Goal: Use online tool/utility: Utilize a website feature to perform a specific function

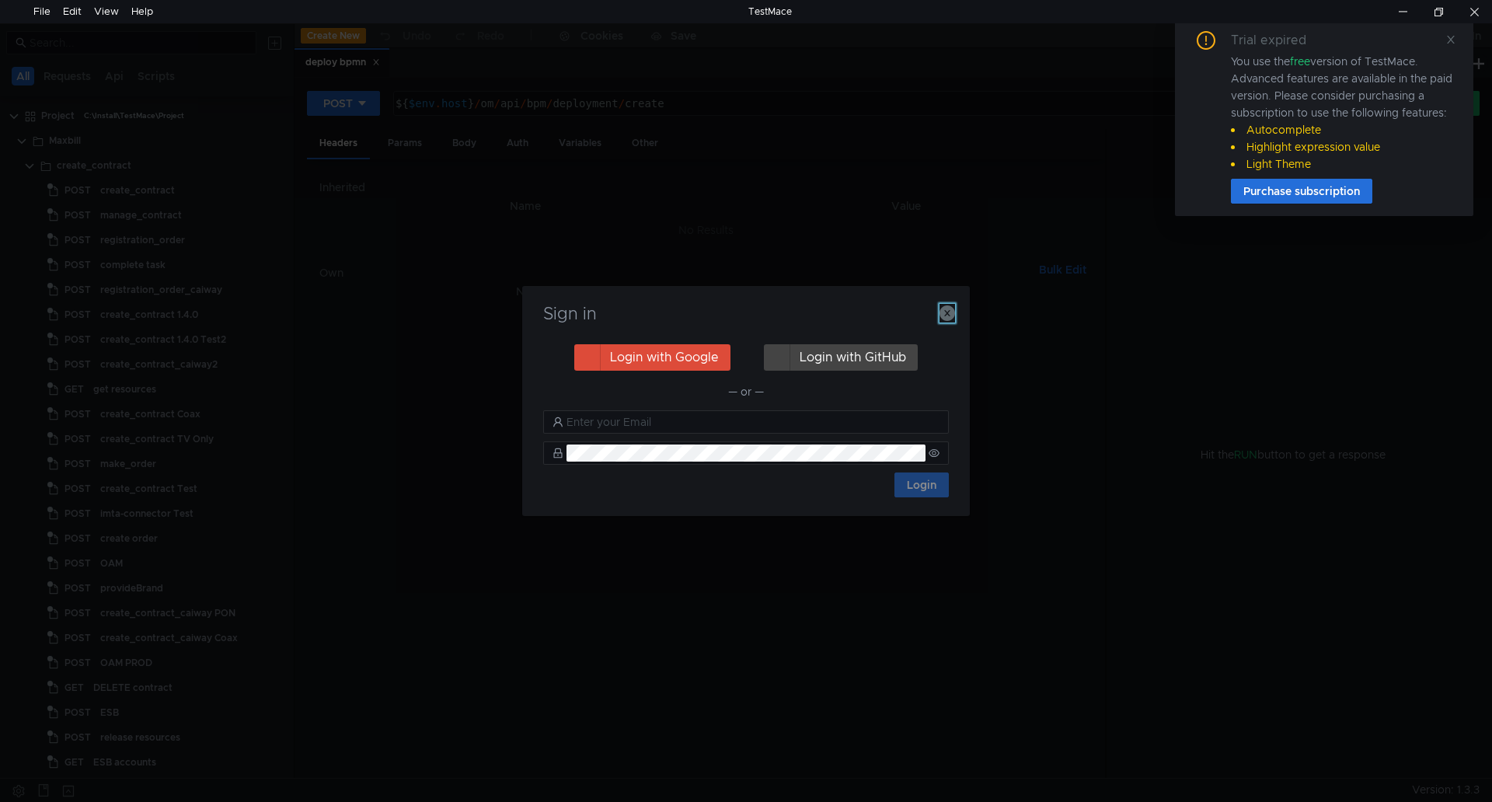
click at [945, 309] on icon "button" at bounding box center [948, 313] width 16 height 16
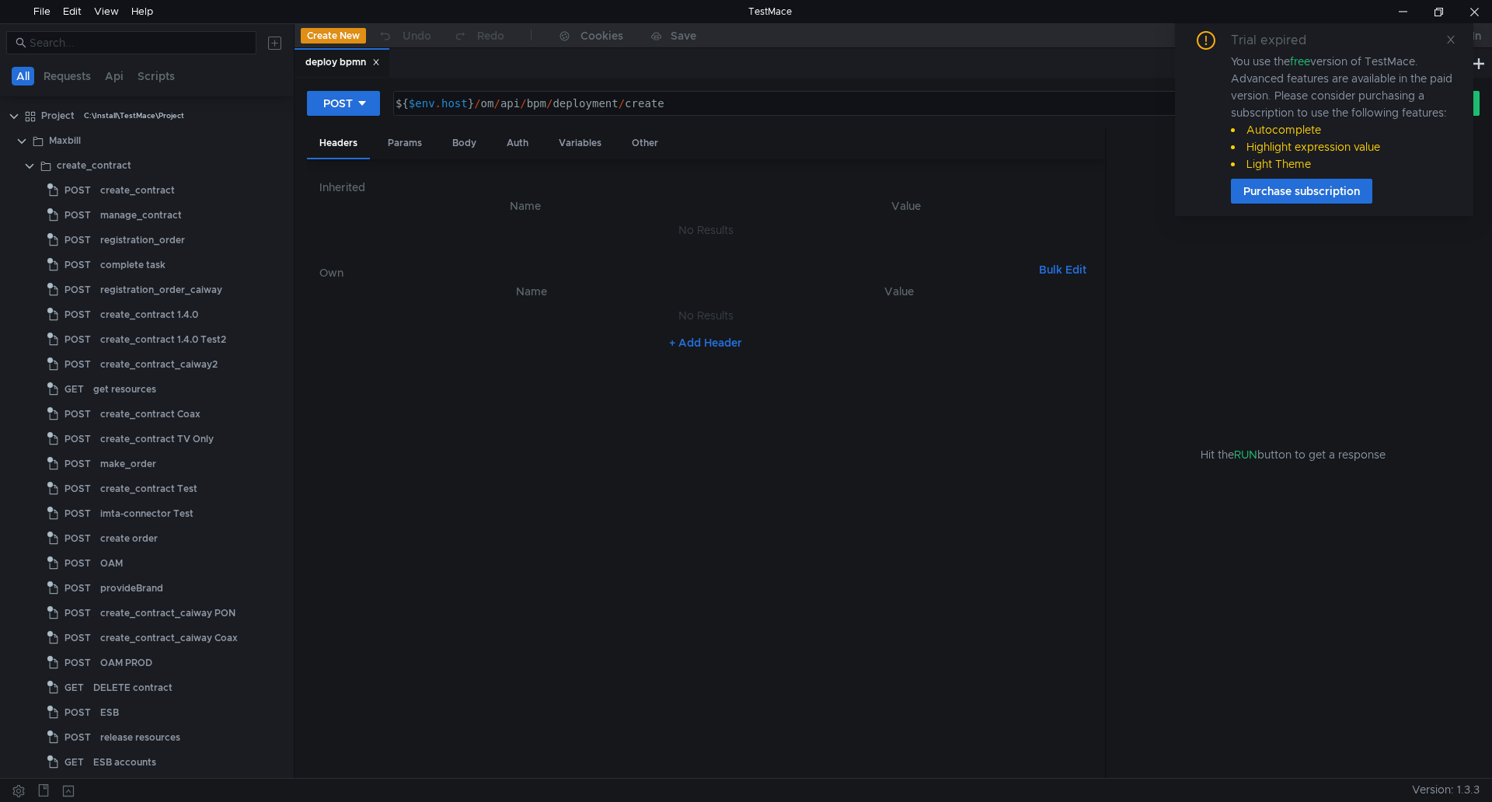
click at [1445, 42] on div "Trial expired You use the free version of TestMace. Advanced features are avail…" at bounding box center [1324, 117] width 261 height 173
click at [1449, 38] on icon at bounding box center [1450, 39] width 11 height 11
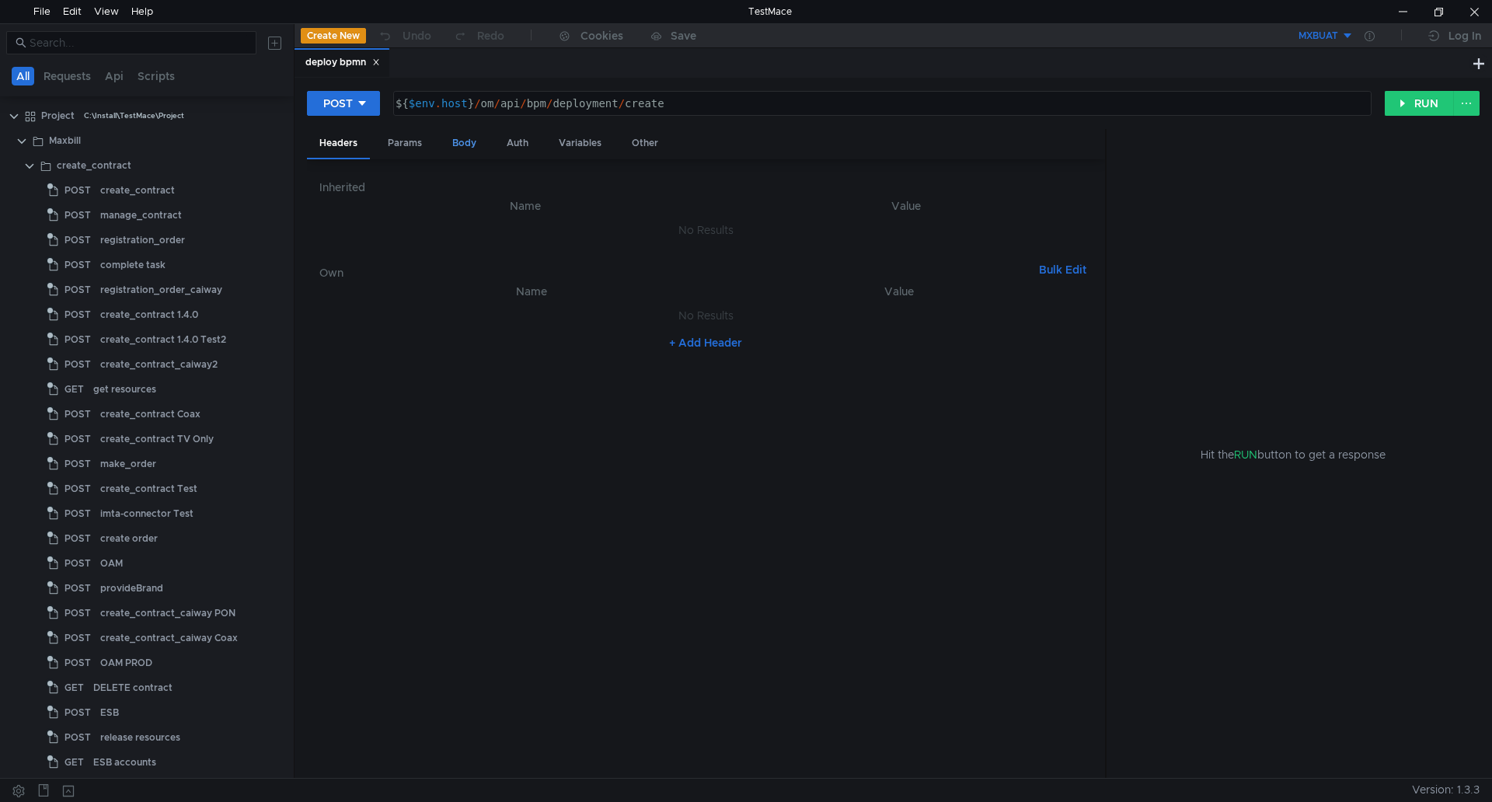
click at [469, 141] on div "Body" at bounding box center [464, 143] width 49 height 29
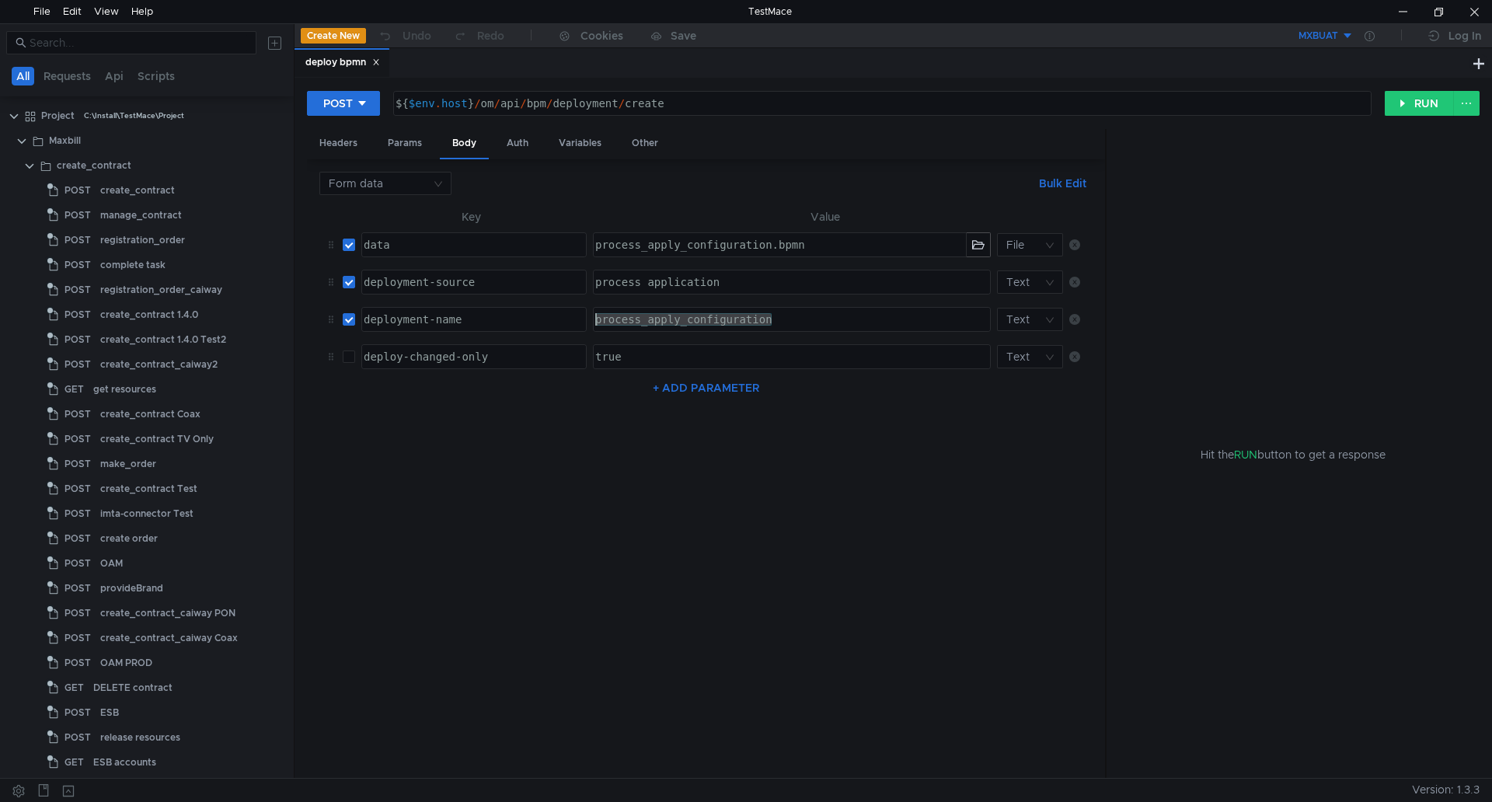
drag, startPoint x: 795, startPoint y: 320, endPoint x: 581, endPoint y: 321, distance: 213.7
click at [581, 321] on tr "deployment-name ההההההההההההההההההההההההההההההההההההההההההההההההההההההההההההההה…" at bounding box center [705, 319] width 773 height 37
paste textarea "Decision_Error_mapping"
click at [976, 246] on button "button" at bounding box center [978, 244] width 23 height 23
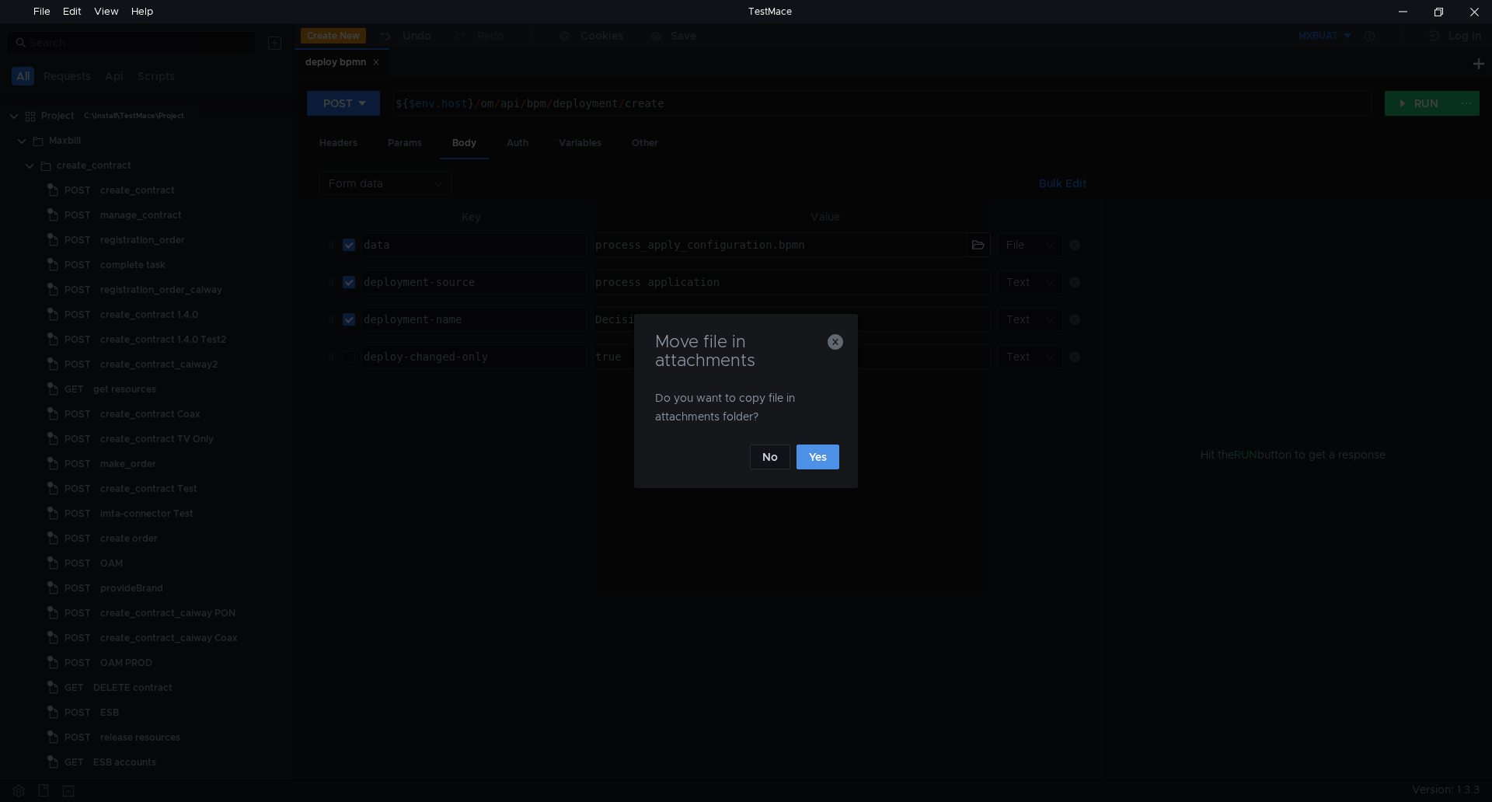
click at [824, 458] on button "Yes" at bounding box center [818, 457] width 43 height 25
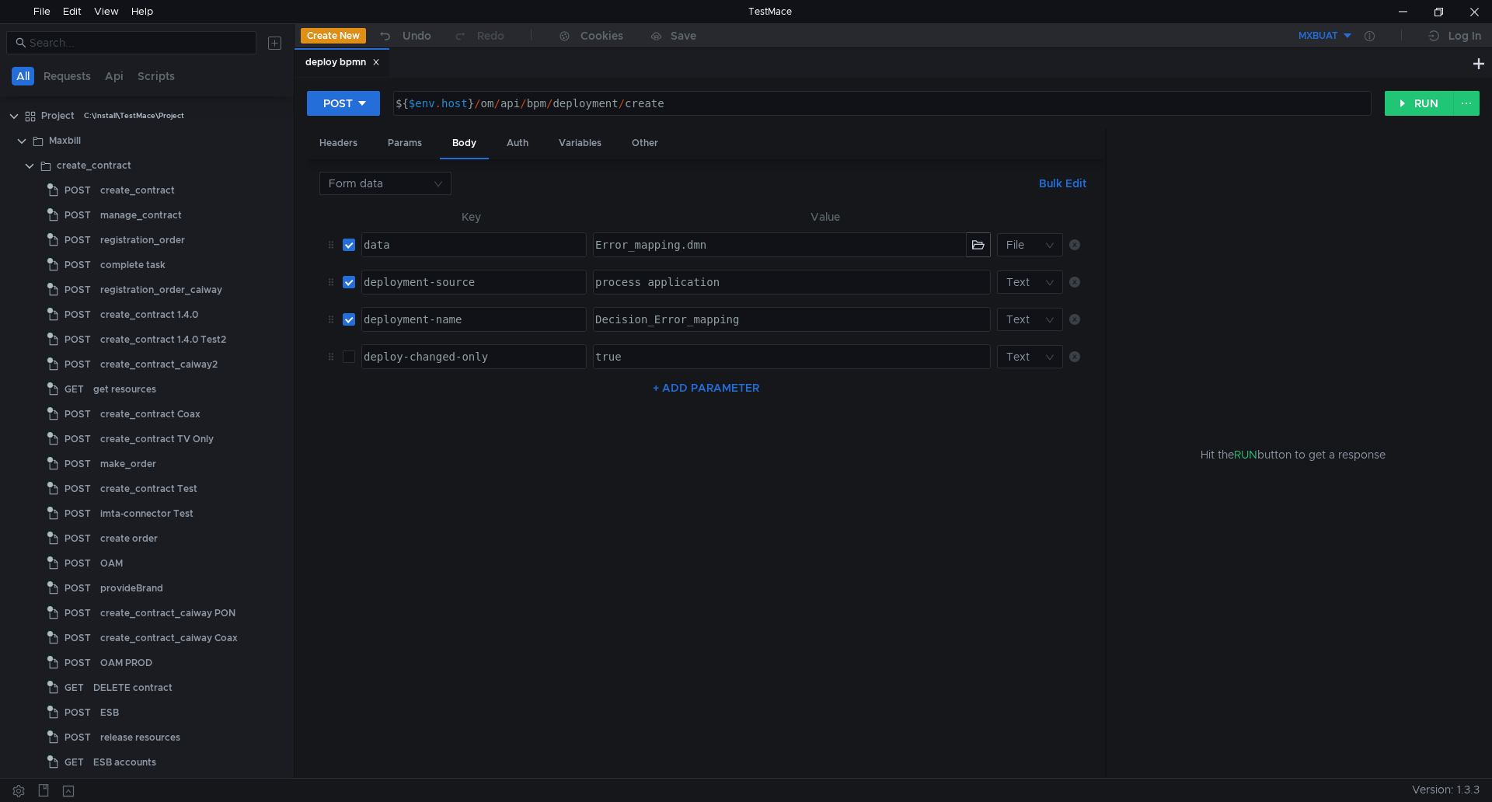
click at [1347, 35] on button "MXBUAT" at bounding box center [1300, 35] width 108 height 25
click at [1288, 569] on li "PROD" at bounding box center [1319, 565] width 146 height 25
click at [1412, 102] on button "RUN" at bounding box center [1419, 103] width 69 height 25
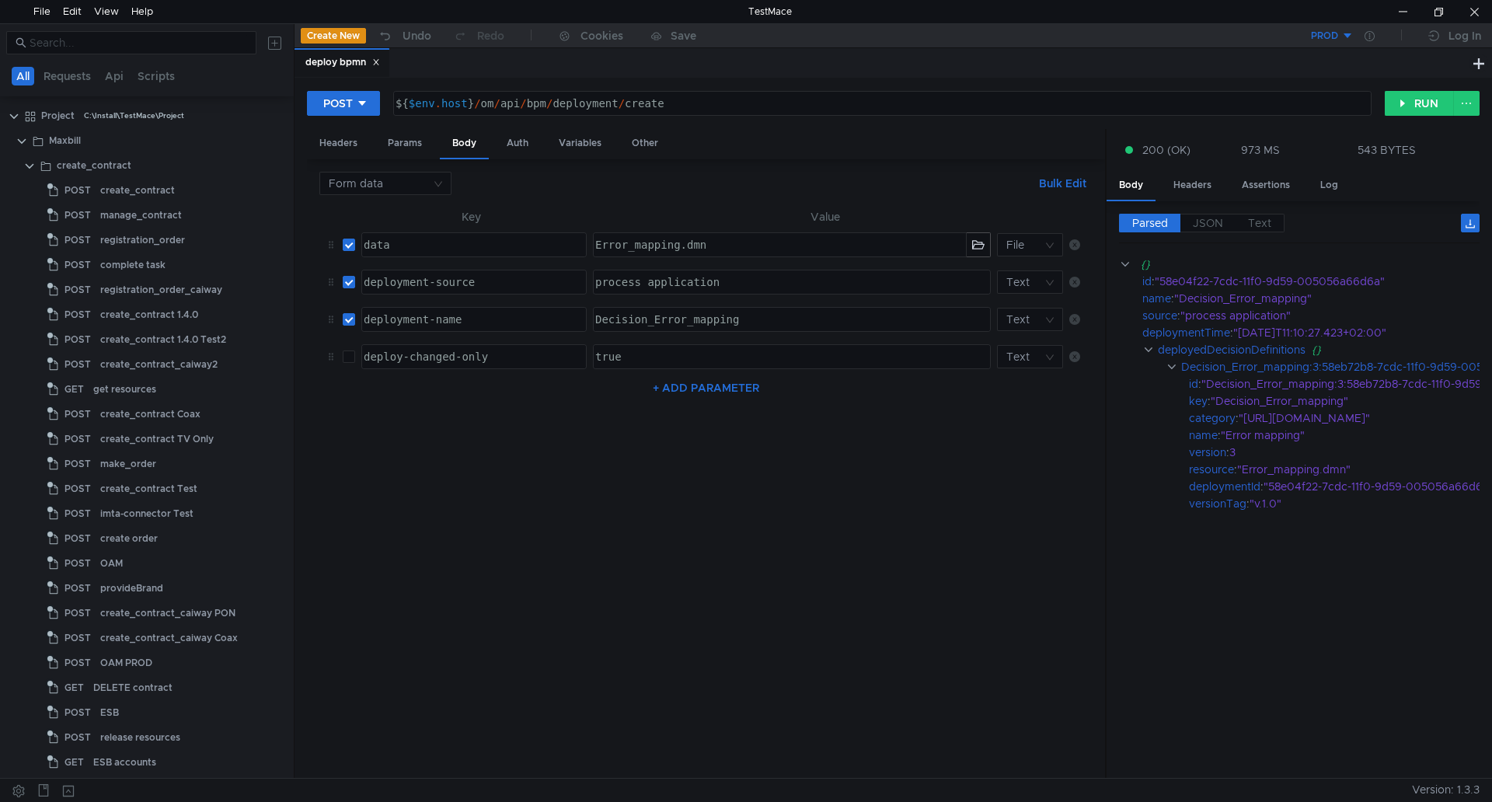
click at [1349, 34] on button "PROD" at bounding box center [1300, 35] width 108 height 25
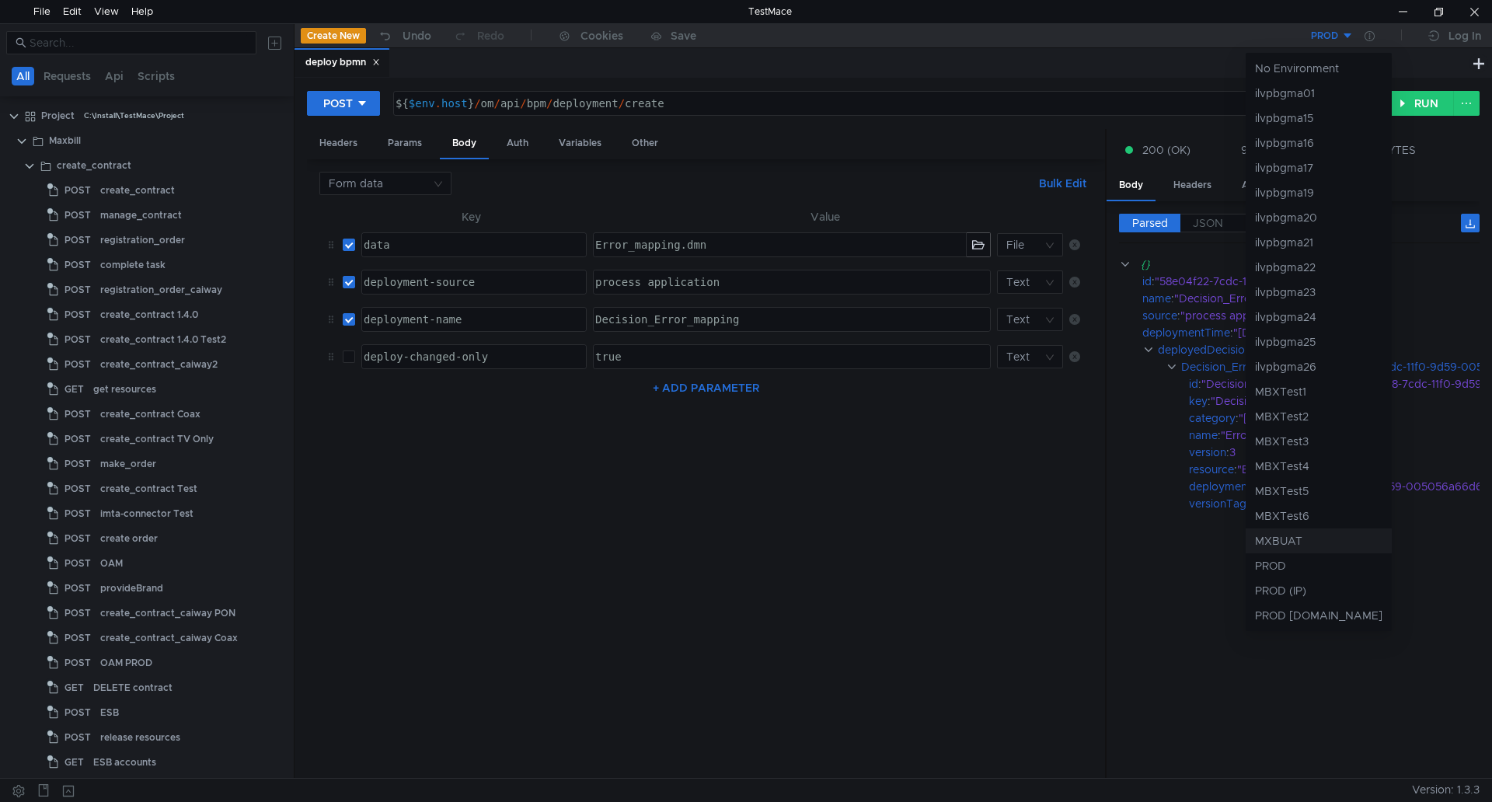
click at [1264, 543] on li "MXBUAT" at bounding box center [1319, 540] width 146 height 25
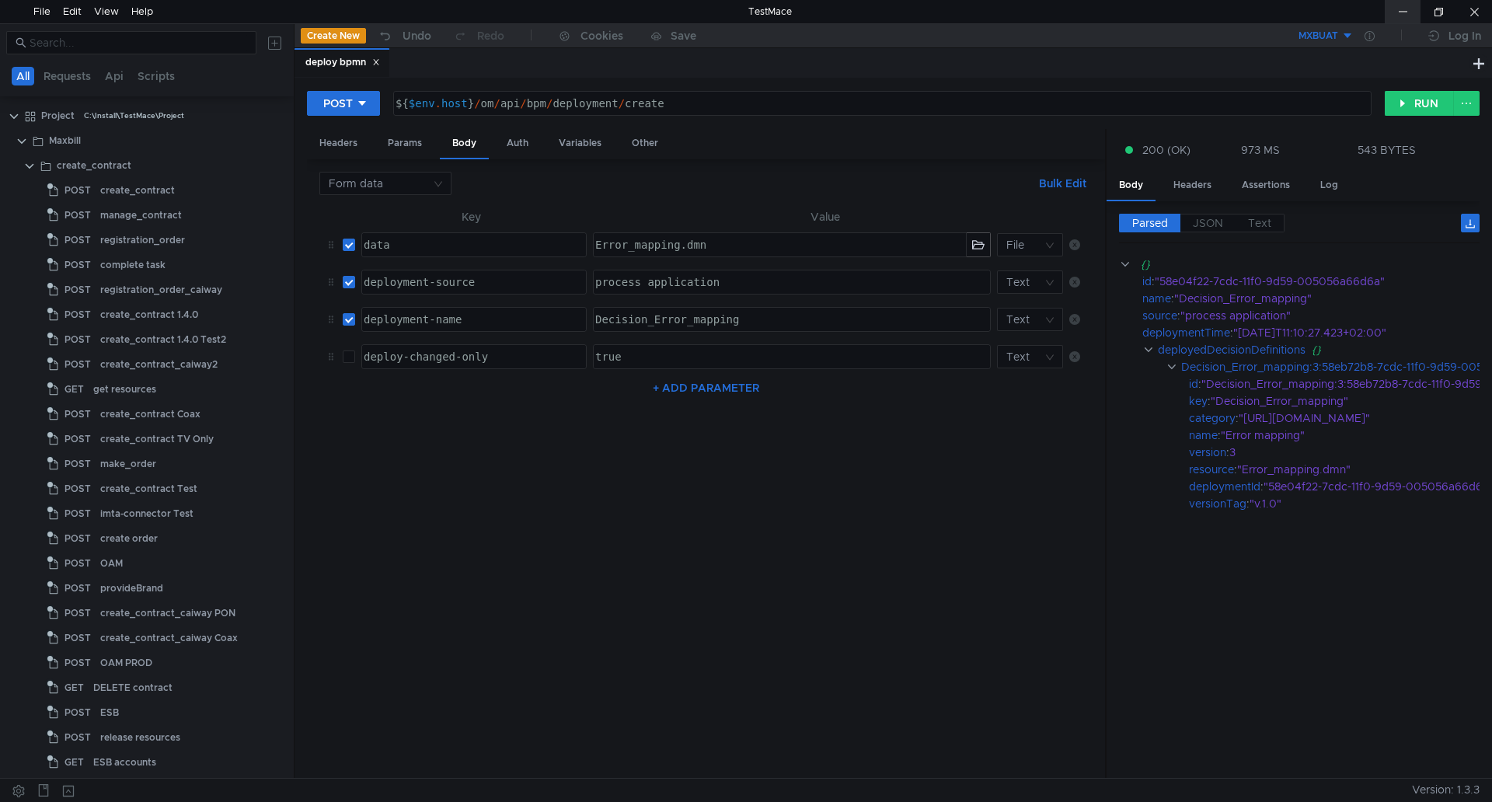
click at [1403, 13] on div at bounding box center [1403, 11] width 36 height 23
click at [1403, 10] on div at bounding box center [1403, 11] width 36 height 23
click at [760, 324] on div "Decision_Error_mapping" at bounding box center [790, 331] width 396 height 37
drag, startPoint x: 770, startPoint y: 322, endPoint x: 585, endPoint y: 323, distance: 185.0
click at [585, 323] on tr "deployment-name ההההההההההההההההההההההההההההההההההההההההההההההההההההההההההההההה…" at bounding box center [705, 319] width 773 height 37
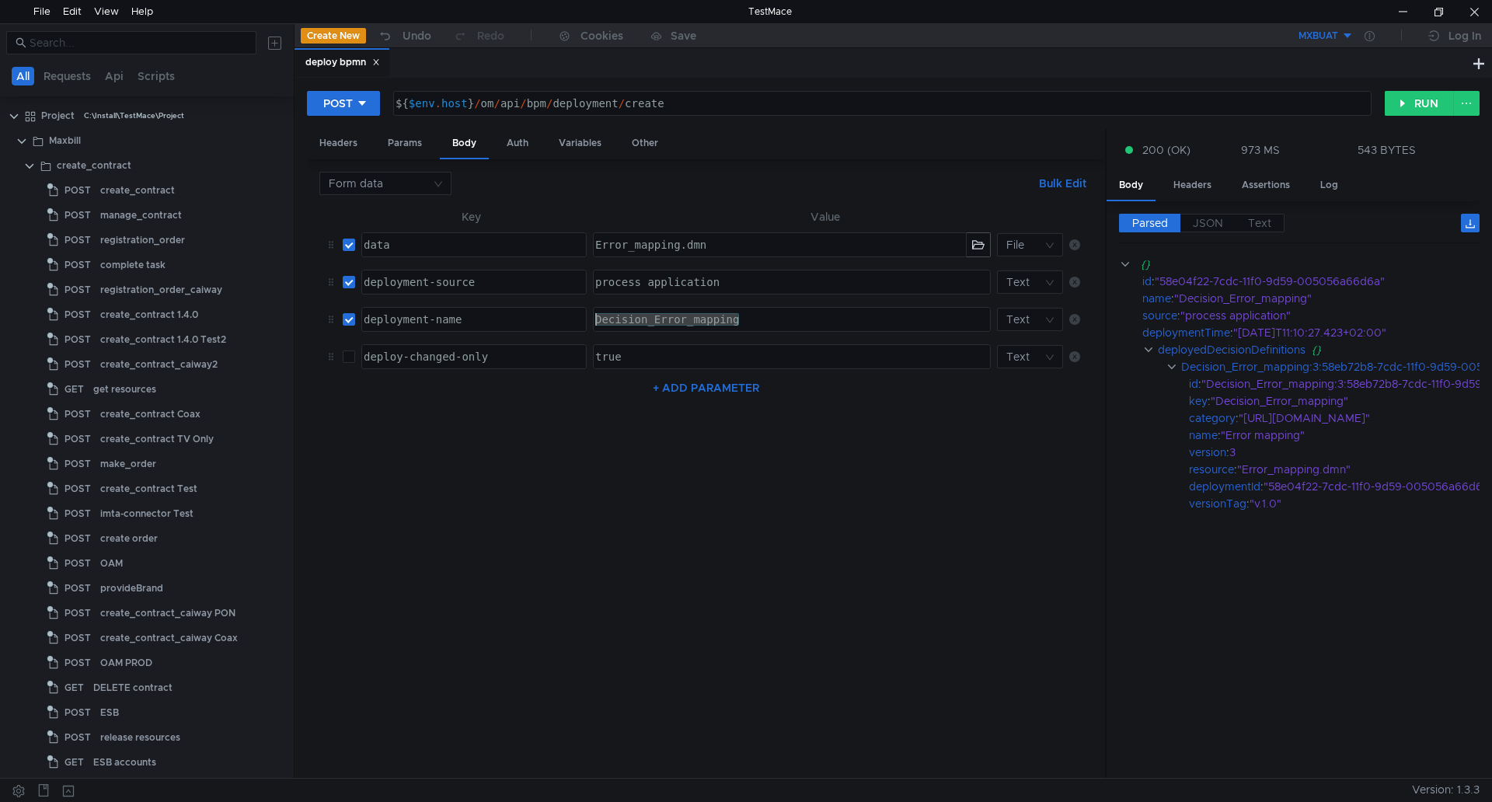
paste textarea "Errors Management"
type textarea "Errors Management"
click at [976, 240] on button "button" at bounding box center [978, 244] width 23 height 23
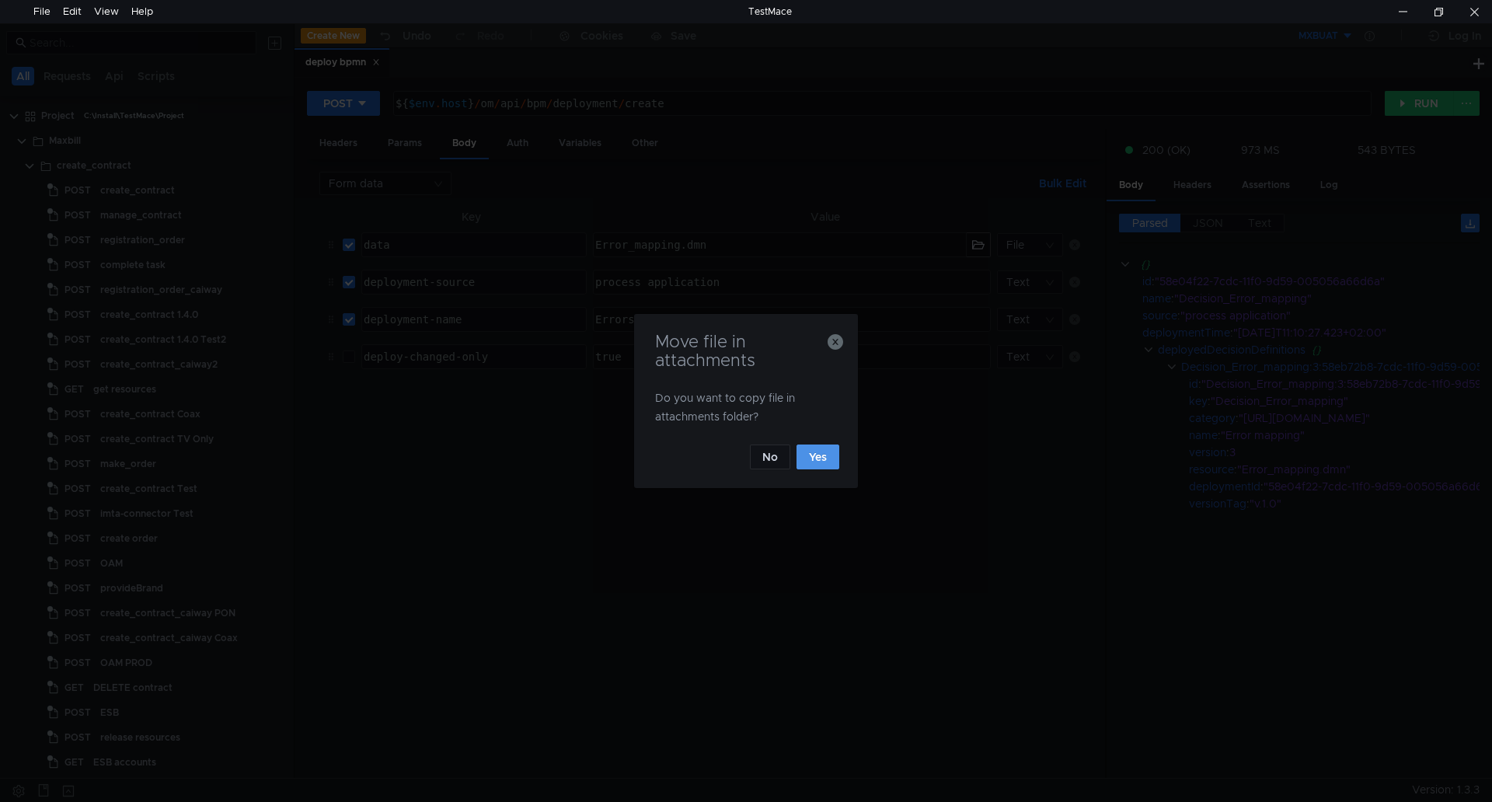
click at [829, 463] on button "Yes" at bounding box center [818, 457] width 43 height 25
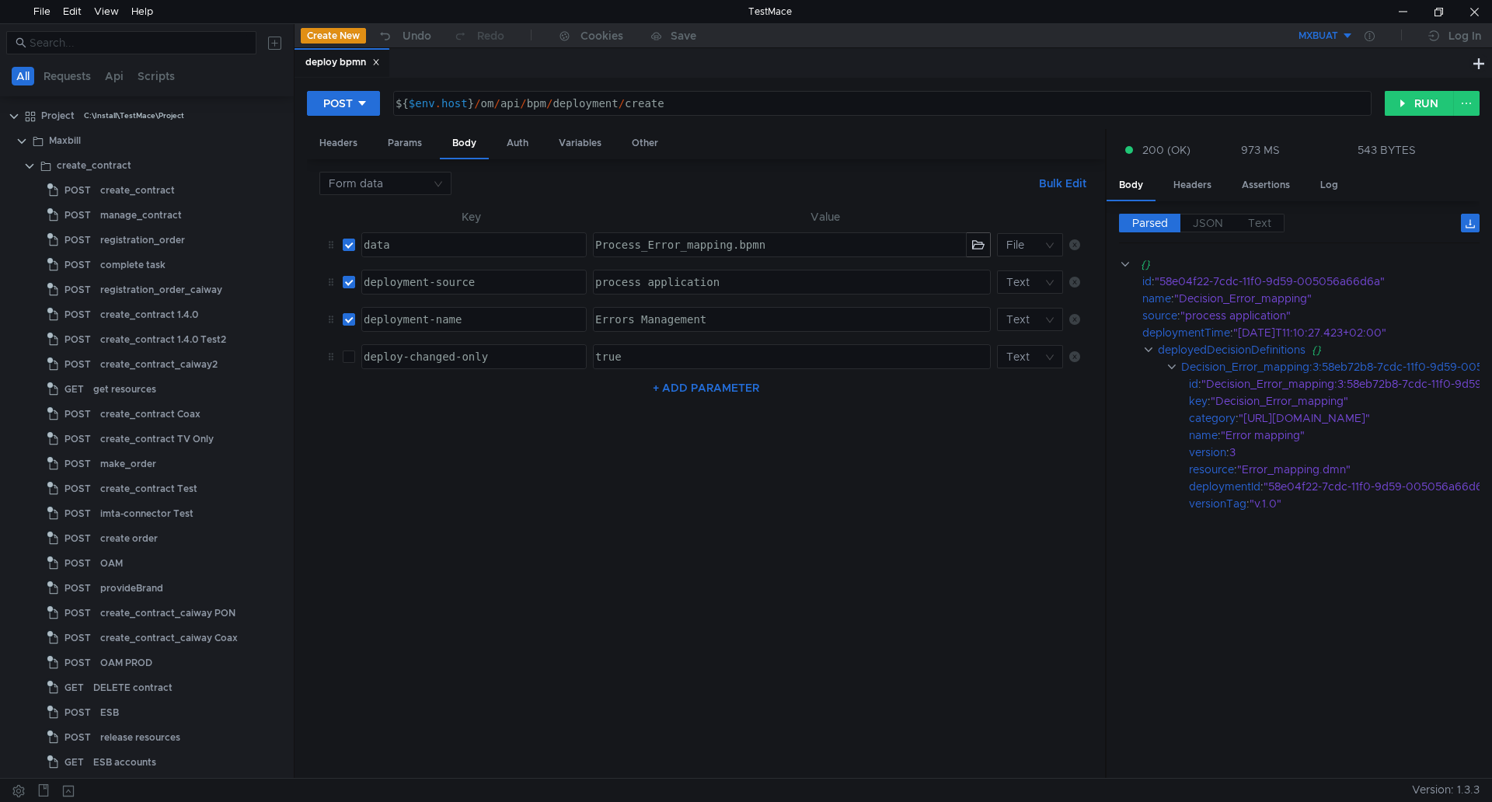
click at [1344, 37] on button "MXBUAT" at bounding box center [1300, 35] width 108 height 25
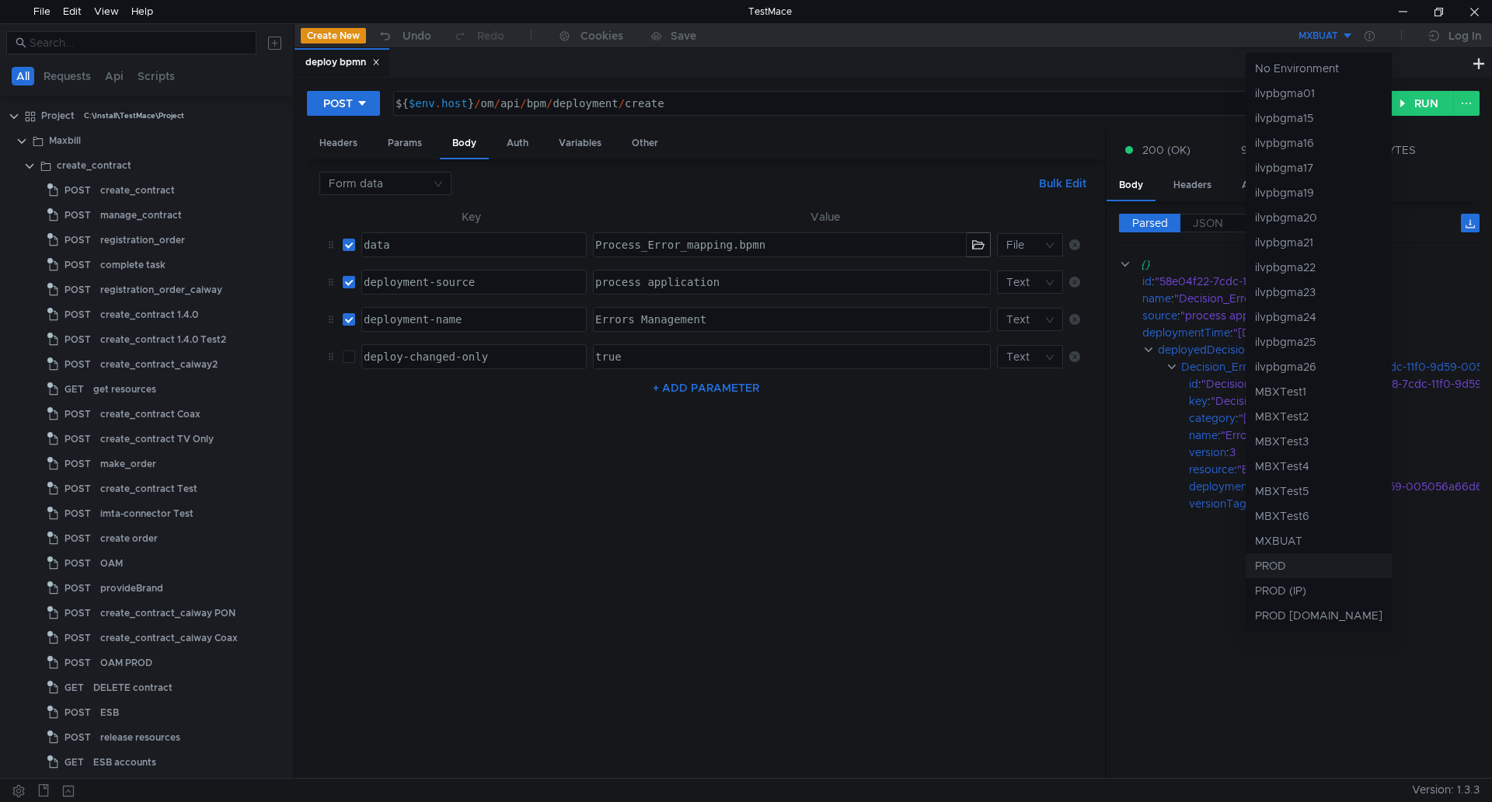
click at [1297, 563] on li "PROD" at bounding box center [1319, 565] width 146 height 25
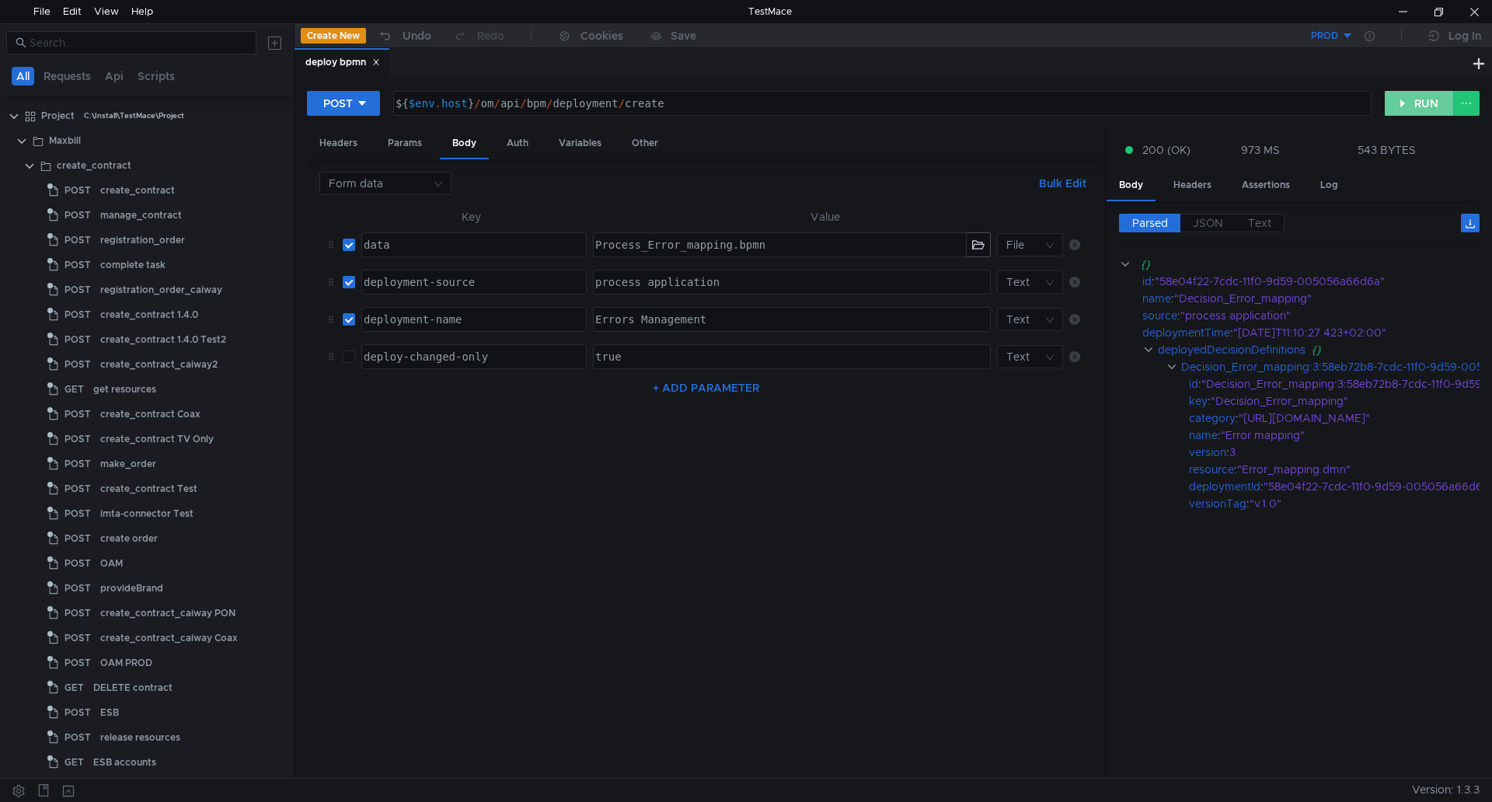
click at [1420, 106] on button "RUN" at bounding box center [1419, 103] width 69 height 25
click at [1407, 11] on div at bounding box center [1403, 11] width 36 height 23
